Goal: Find contact information: Find contact information

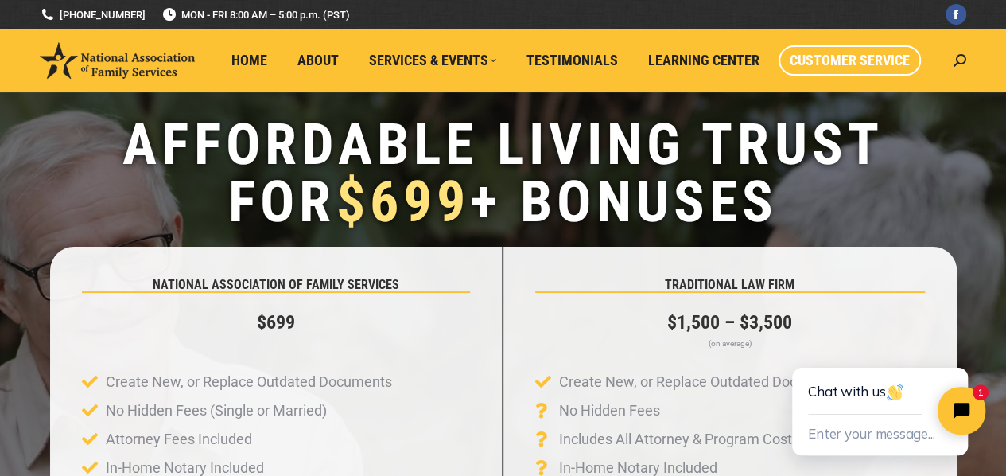
click at [704, 63] on span "Customer Service" at bounding box center [850, 61] width 120 height 18
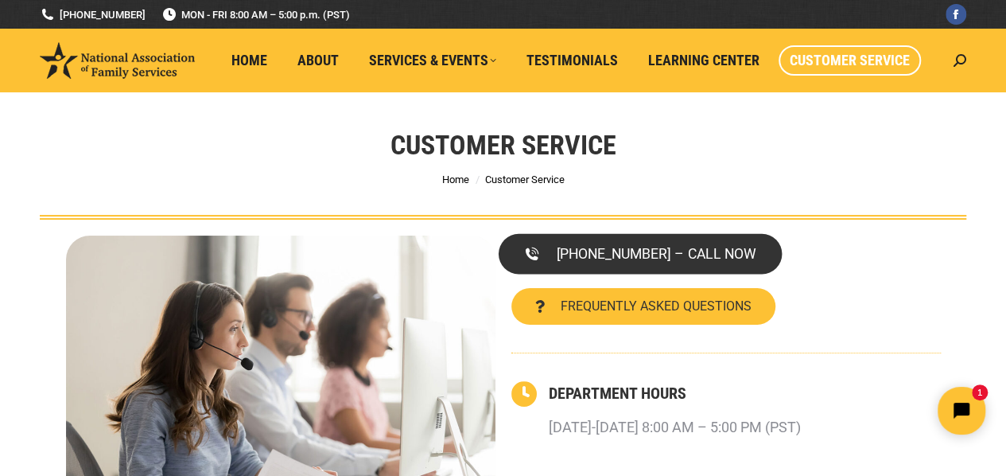
click at [676, 255] on span "[PHONE_NUMBER] – CALL NOW" at bounding box center [656, 254] width 200 height 14
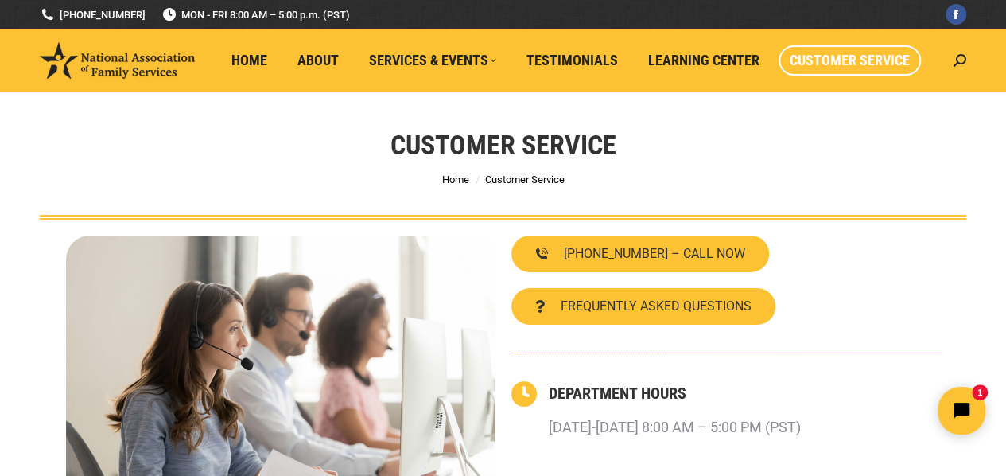
drag, startPoint x: 142, startPoint y: 9, endPoint x: 34, endPoint y: 2, distance: 107.6
click at [34, 2] on div at bounding box center [503, 14] width 2597 height 29
click at [57, 11] on link "[PHONE_NUMBER]" at bounding box center [93, 14] width 106 height 15
click at [87, 9] on link "[PHONE_NUMBER]" at bounding box center [93, 14] width 106 height 15
click at [885, 61] on span "Customer Service" at bounding box center [850, 61] width 120 height 18
